Goal: Find specific page/section: Find specific page/section

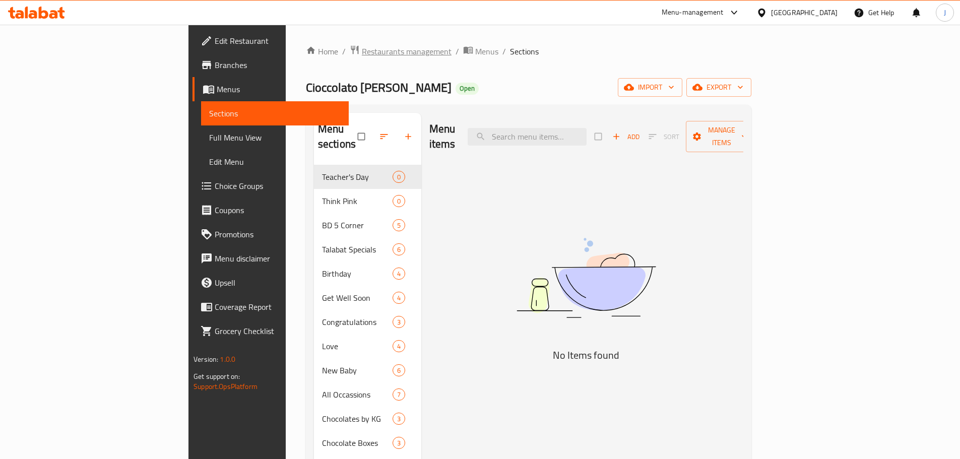
click at [362, 45] on span "Restaurants management" at bounding box center [407, 51] width 90 height 12
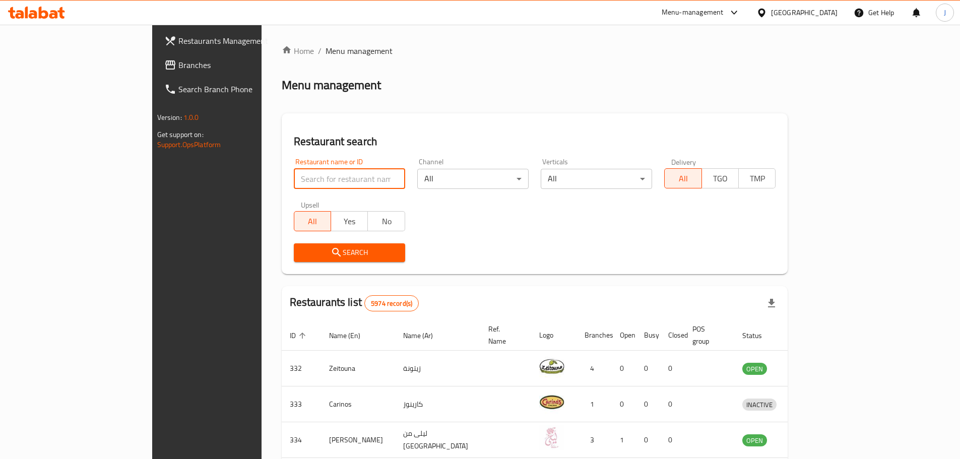
click at [294, 178] on input "search" at bounding box center [349, 179] width 111 height 20
type input "aile"
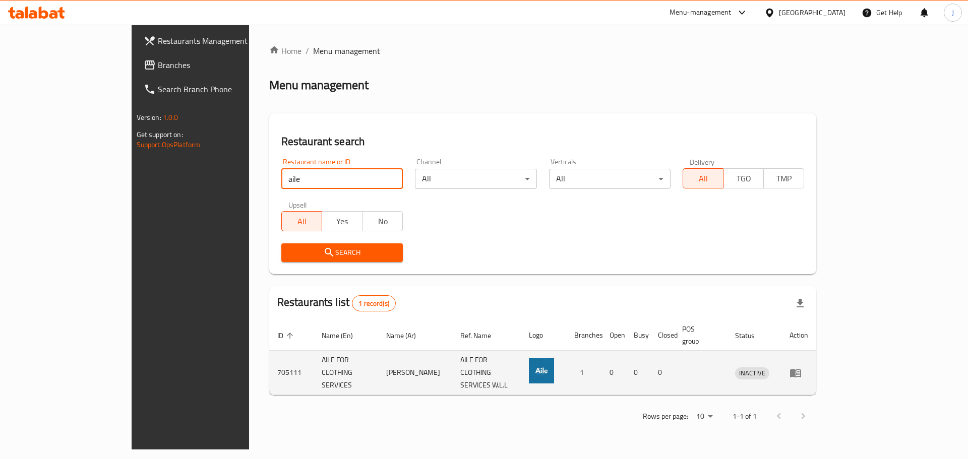
click at [801, 367] on icon "enhanced table" at bounding box center [795, 373] width 12 height 12
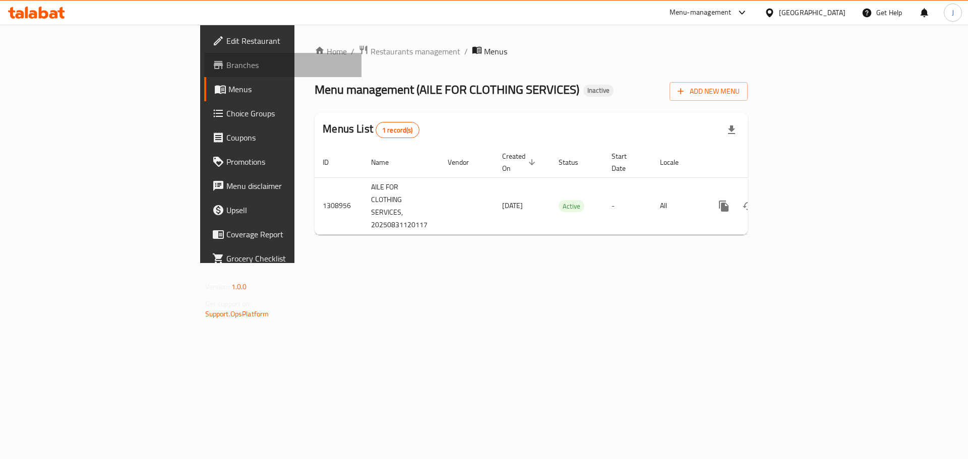
click at [226, 61] on span "Branches" at bounding box center [290, 65] width 128 height 12
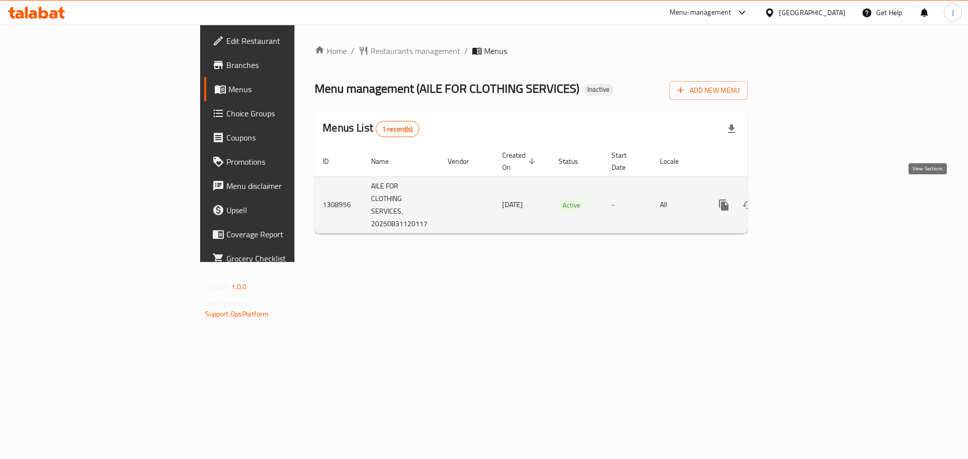
click at [801, 201] on icon "enhanced table" at bounding box center [796, 205] width 9 height 9
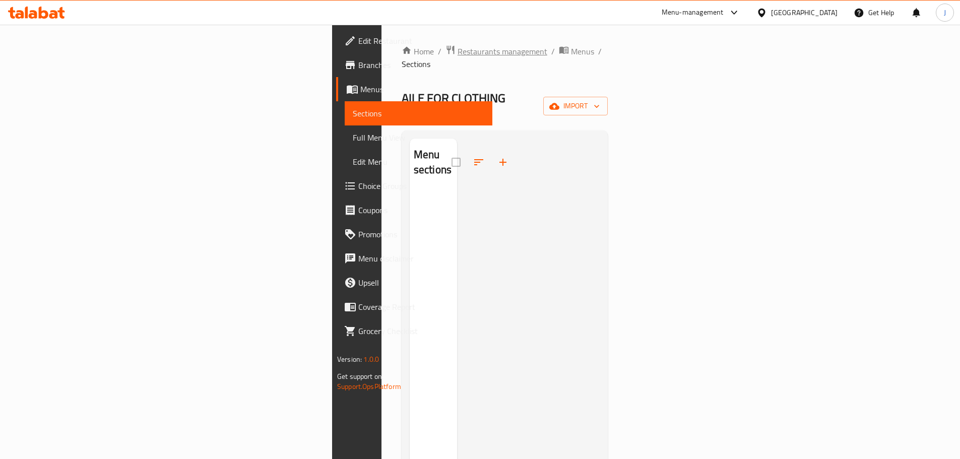
click at [458, 56] on span "Restaurants management" at bounding box center [503, 51] width 90 height 12
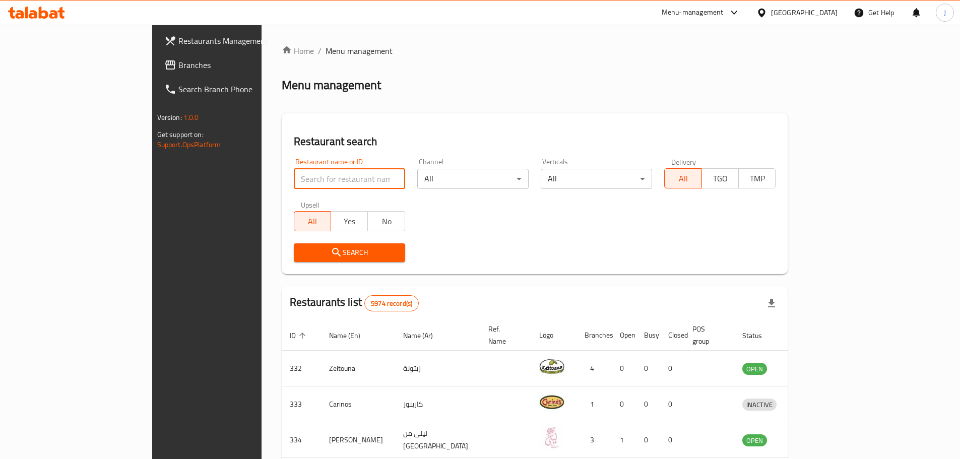
click at [294, 175] on input "search" at bounding box center [349, 179] width 111 height 20
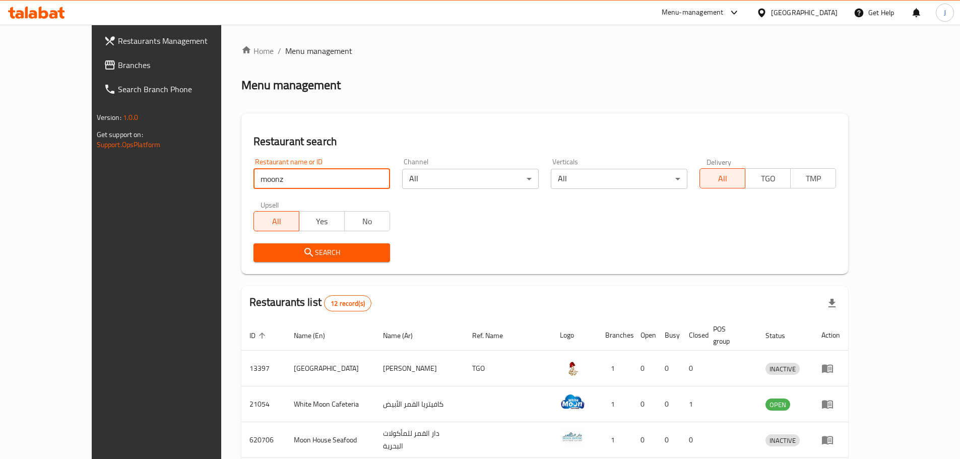
type input "moonz sweets"
click button "Search" at bounding box center [322, 252] width 137 height 19
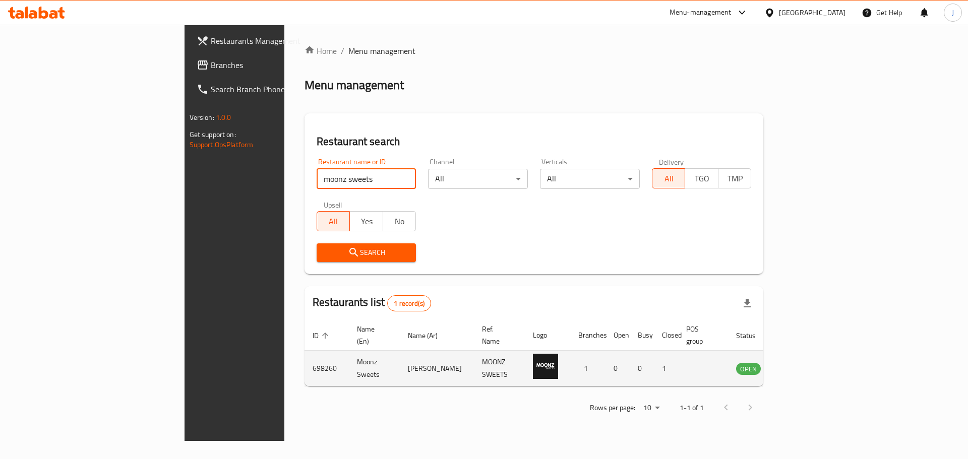
click at [800, 365] on icon "enhanced table" at bounding box center [794, 369] width 11 height 9
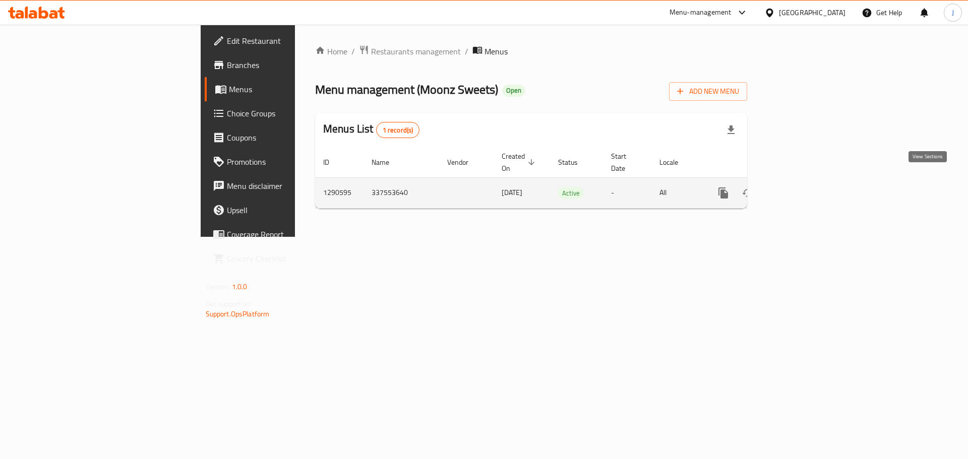
click at [800, 189] on icon "enhanced table" at bounding box center [795, 193] width 9 height 9
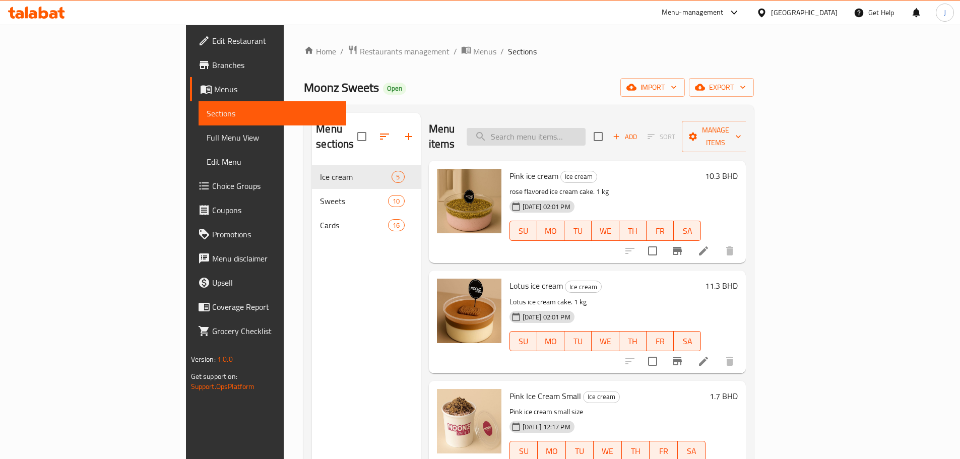
click at [575, 131] on input "search" at bounding box center [526, 137] width 119 height 18
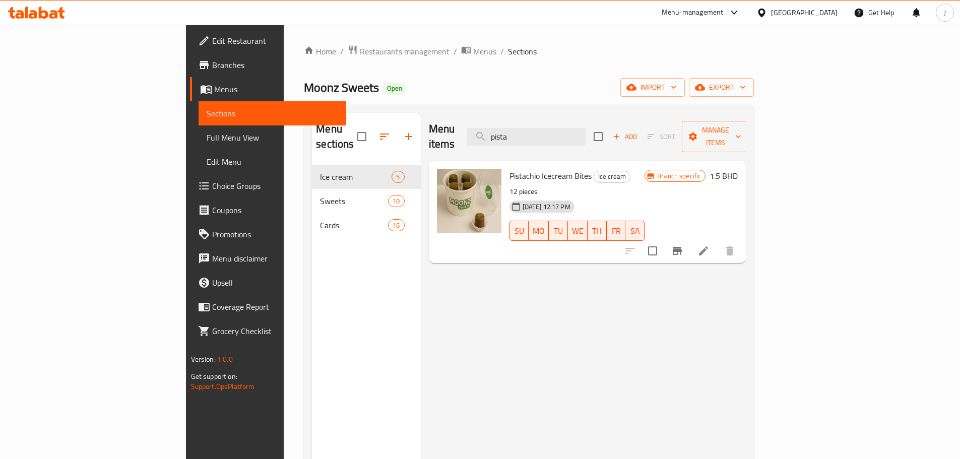
type input "pista"
click at [360, 49] on span "Restaurants management" at bounding box center [405, 51] width 90 height 12
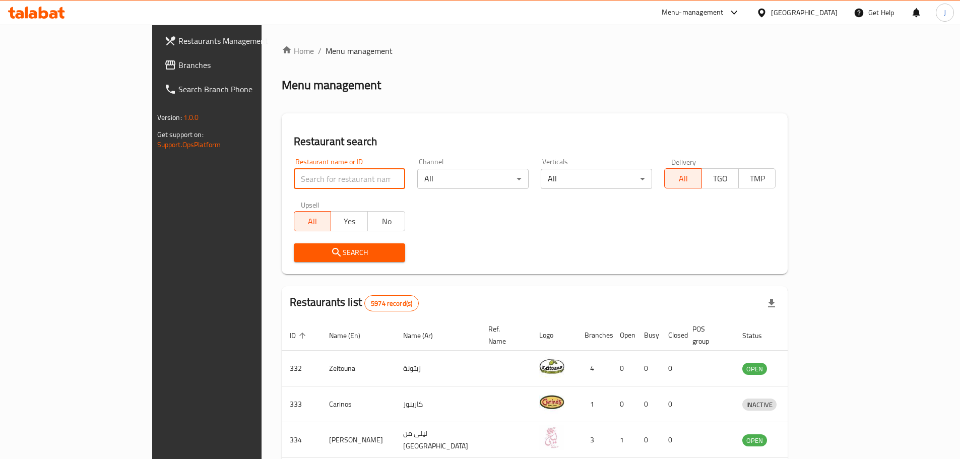
click at [308, 174] on input "search" at bounding box center [349, 179] width 111 height 20
type input "macro"
click button "Search" at bounding box center [349, 252] width 111 height 19
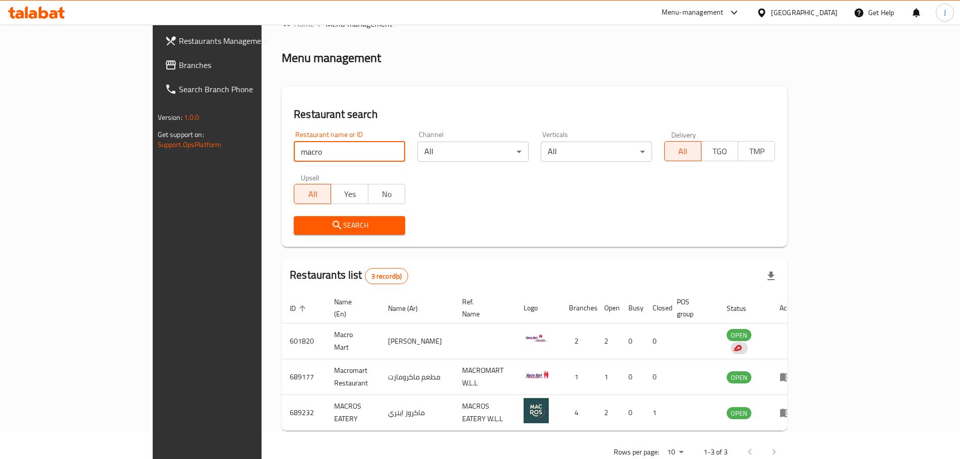
scroll to position [42, 0]
